Goal: Information Seeking & Learning: Learn about a topic

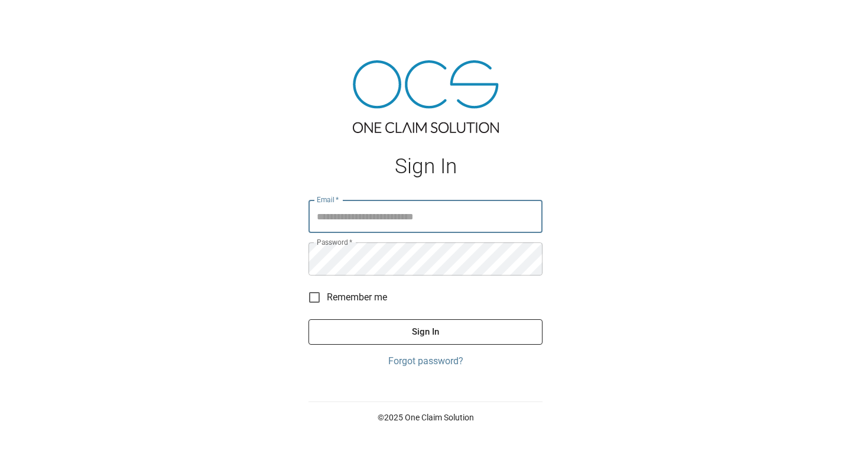
type input "**********"
click at [400, 327] on button "Sign In" at bounding box center [426, 331] width 234 height 25
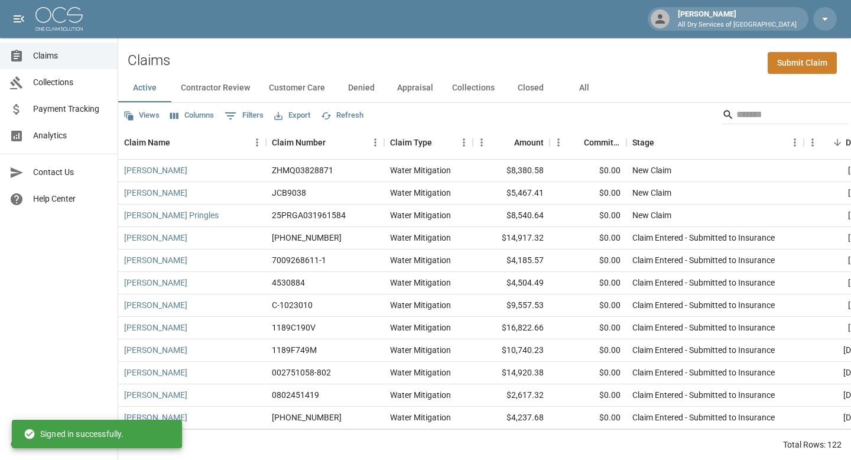
click at [59, 135] on span "Analytics" at bounding box center [70, 135] width 75 height 12
